Goal: Information Seeking & Learning: Learn about a topic

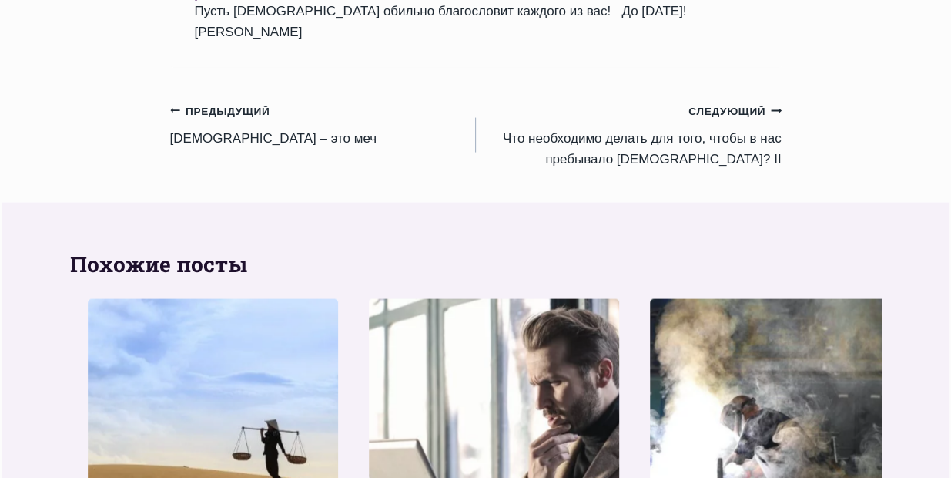
scroll to position [2003, 0]
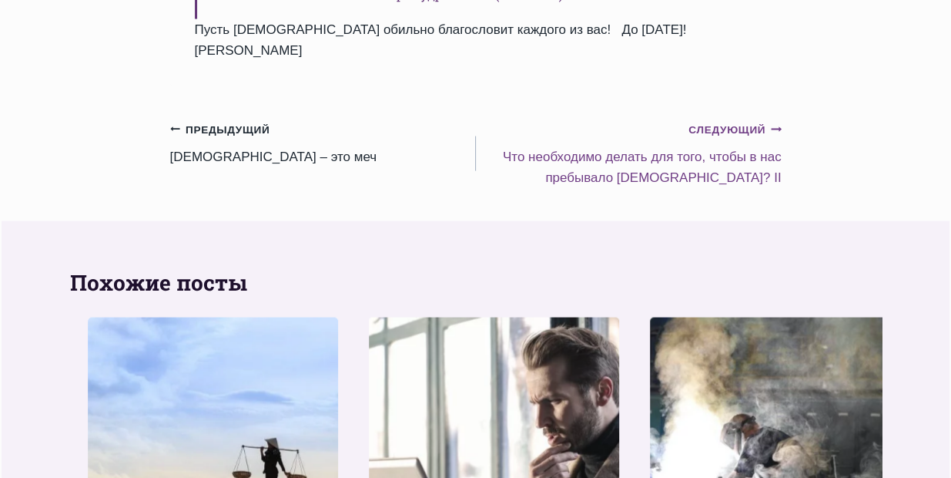
click at [716, 139] on small "Следующий Продолжить" at bounding box center [735, 130] width 92 height 17
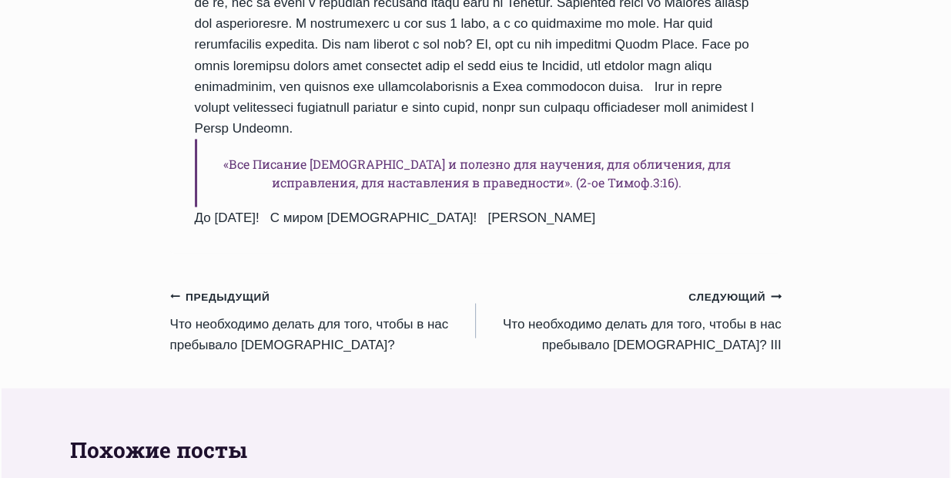
scroll to position [1900, 0]
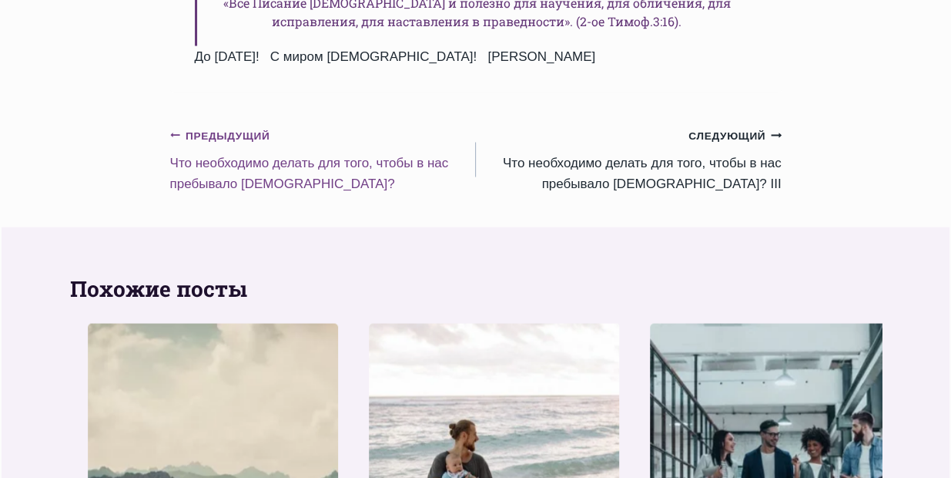
click at [218, 145] on small "Предыдущий Предыдущий" at bounding box center [220, 136] width 100 height 17
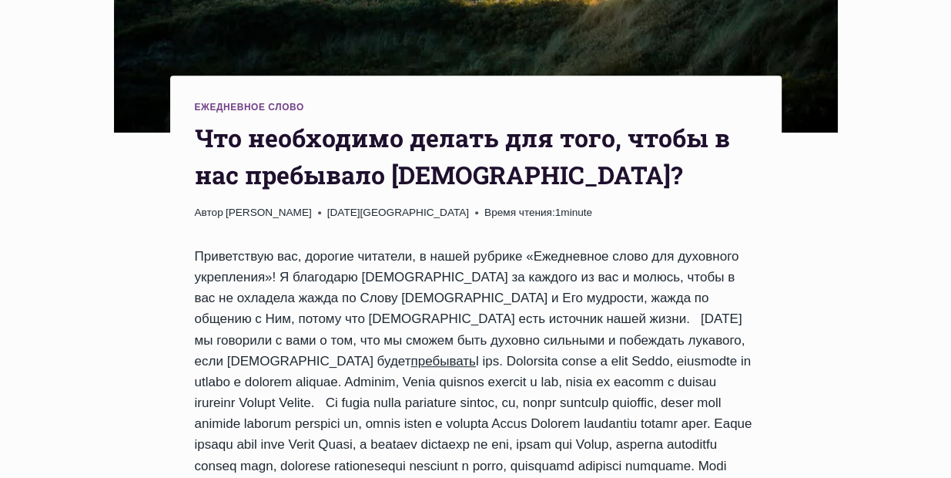
scroll to position [513, 0]
